Goal: Task Accomplishment & Management: Manage account settings

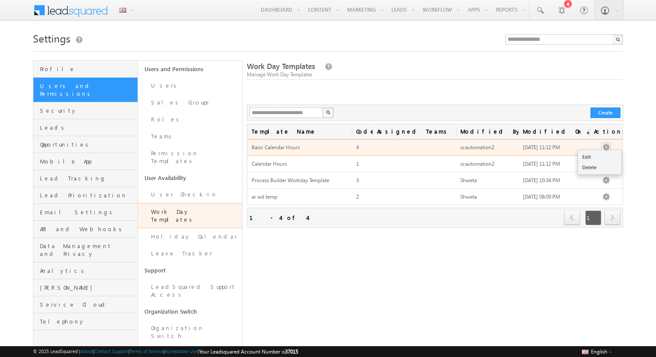
click at [609, 145] on button "button" at bounding box center [606, 147] width 9 height 9
click at [598, 157] on link "Edit" at bounding box center [599, 157] width 43 height 10
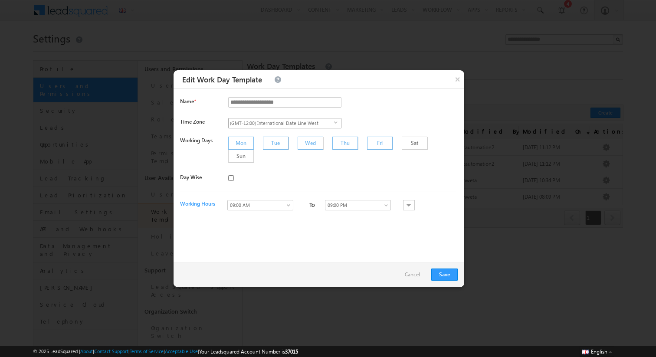
click at [306, 125] on span "(GMT-12:00) International Date Line West" at bounding box center [281, 123] width 105 height 10
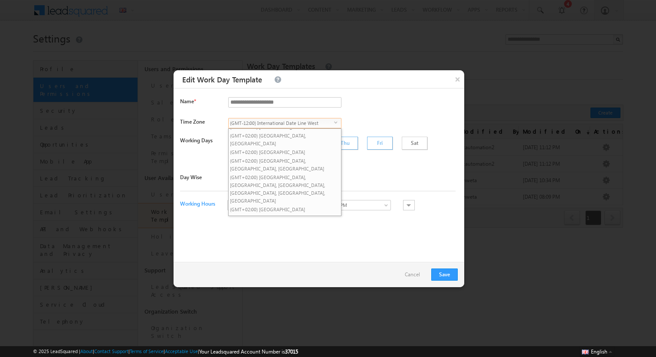
scroll to position [458, 0]
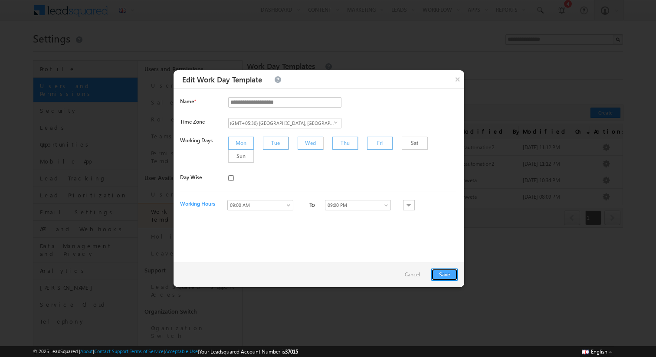
click at [437, 271] on button "Save" at bounding box center [444, 274] width 26 height 12
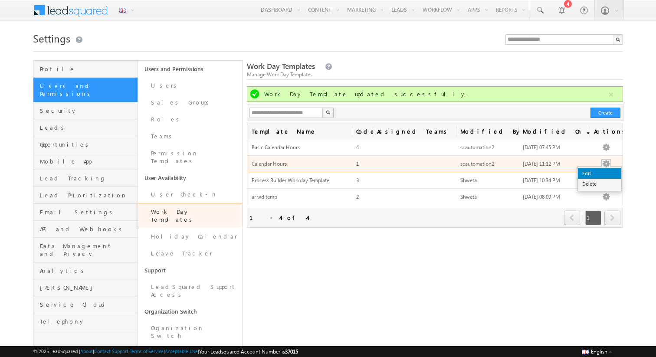
click at [603, 171] on link "Edit" at bounding box center [599, 173] width 43 height 10
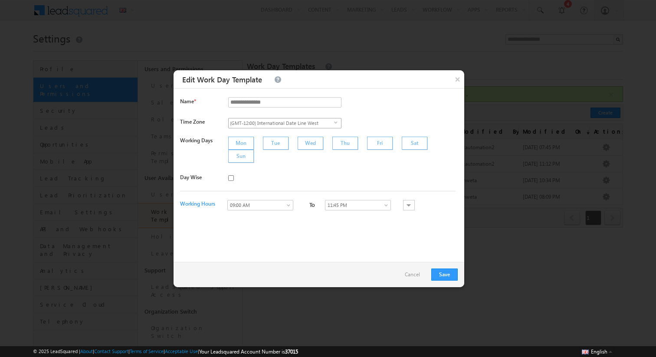
click at [295, 120] on span "(GMT-12:00) International Date Line West" at bounding box center [281, 123] width 105 height 10
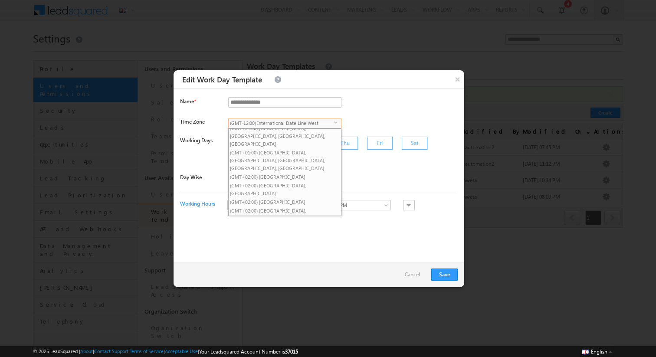
scroll to position [440, 0]
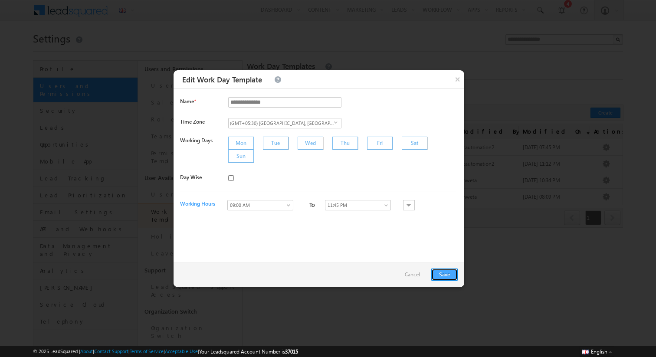
click at [440, 268] on button "Save" at bounding box center [444, 274] width 26 height 12
